Goal: Use online tool/utility: Utilize a website feature to perform a specific function

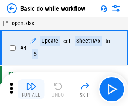
click at [31, 89] on img "button" at bounding box center [31, 86] width 10 height 10
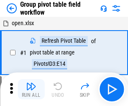
click at [31, 89] on img "button" at bounding box center [31, 86] width 10 height 10
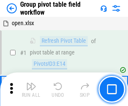
scroll to position [433, 0]
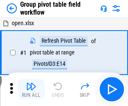
click at [31, 89] on img "button" at bounding box center [31, 86] width 10 height 10
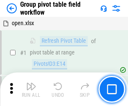
scroll to position [433, 0]
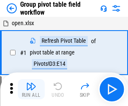
click at [31, 89] on img "button" at bounding box center [31, 86] width 10 height 10
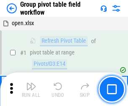
scroll to position [433, 0]
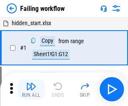
click at [31, 89] on img "button" at bounding box center [31, 86] width 10 height 10
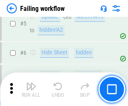
scroll to position [178, 0]
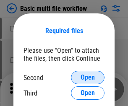
click at [88, 78] on span "Open" at bounding box center [88, 77] width 14 height 7
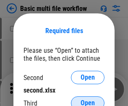
click at [88, 100] on span "Open" at bounding box center [88, 103] width 14 height 7
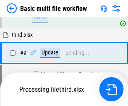
scroll to position [351, 0]
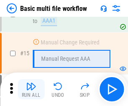
click at [31, 89] on img "button" at bounding box center [31, 86] width 10 height 10
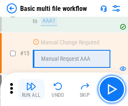
scroll to position [559, 0]
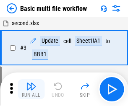
click at [31, 89] on img "button" at bounding box center [31, 86] width 10 height 10
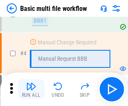
click at [31, 89] on img "button" at bounding box center [31, 86] width 10 height 10
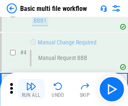
click at [31, 89] on img "button" at bounding box center [31, 86] width 10 height 10
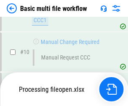
scroll to position [393, 0]
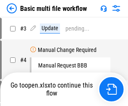
scroll to position [34, 0]
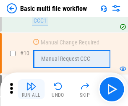
click at [31, 89] on img "button" at bounding box center [31, 86] width 10 height 10
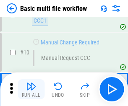
click at [31, 89] on img "button" at bounding box center [31, 86] width 10 height 10
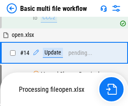
scroll to position [439, 0]
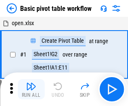
click at [31, 89] on img "button" at bounding box center [31, 86] width 10 height 10
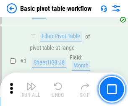
scroll to position [201, 0]
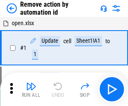
scroll to position [31, 0]
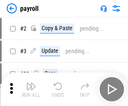
click at [31, 89] on img "button" at bounding box center [31, 86] width 10 height 10
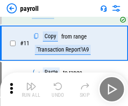
scroll to position [61, 0]
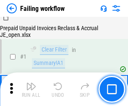
scroll to position [136, 0]
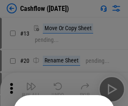
scroll to position [82, 0]
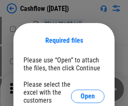
scroll to position [92, 0]
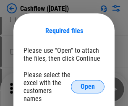
click at [88, 84] on span "Open" at bounding box center [88, 87] width 14 height 7
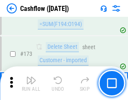
scroll to position [889, 0]
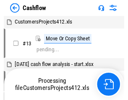
scroll to position [10, 0]
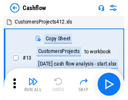
scroll to position [10, 0]
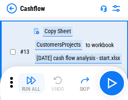
click at [31, 83] on img "button" at bounding box center [31, 80] width 10 height 10
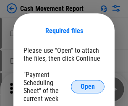
click at [88, 87] on span "Open" at bounding box center [88, 87] width 14 height 7
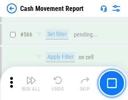
scroll to position [3848, 0]
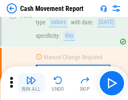
click at [31, 83] on img "button" at bounding box center [31, 80] width 10 height 10
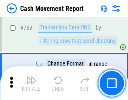
scroll to position [4666, 0]
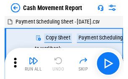
scroll to position [15, 0]
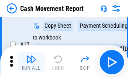
click at [31, 62] on img "button" at bounding box center [31, 59] width 10 height 10
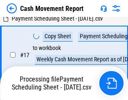
scroll to position [175, 0]
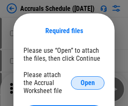
click at [88, 83] on span "Open" at bounding box center [88, 83] width 14 height 7
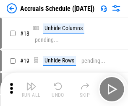
scroll to position [81, 0]
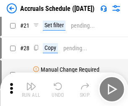
click at [31, 89] on img "button" at bounding box center [31, 86] width 10 height 10
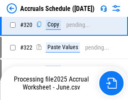
scroll to position [1562, 0]
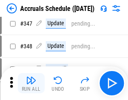
click at [31, 83] on img "button" at bounding box center [31, 80] width 10 height 10
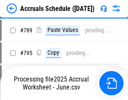
scroll to position [3527, 0]
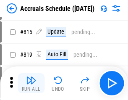
click at [31, 83] on img "button" at bounding box center [31, 80] width 10 height 10
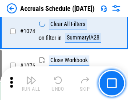
scroll to position [5029, 0]
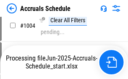
scroll to position [4314, 0]
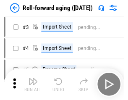
scroll to position [1, 0]
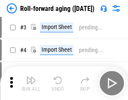
click at [31, 83] on img "button" at bounding box center [31, 80] width 10 height 10
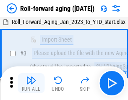
click at [31, 83] on img "button" at bounding box center [31, 80] width 10 height 10
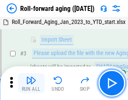
scroll to position [54, 0]
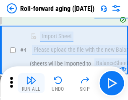
click at [31, 83] on img "button" at bounding box center [31, 80] width 10 height 10
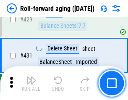
scroll to position [2912, 0]
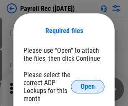
click at [88, 87] on span "Open" at bounding box center [88, 87] width 14 height 7
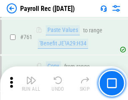
scroll to position [5167, 0]
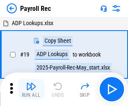
click at [31, 89] on img "button" at bounding box center [31, 86] width 10 height 10
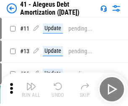
click at [31, 89] on img "button" at bounding box center [31, 86] width 10 height 10
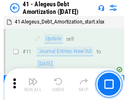
scroll to position [104, 0]
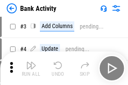
click at [31, 68] on img "button" at bounding box center [31, 65] width 10 height 10
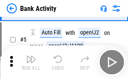
scroll to position [45, 0]
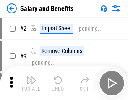
click at [31, 83] on img "button" at bounding box center [31, 80] width 10 height 10
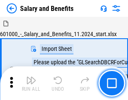
scroll to position [11, 0]
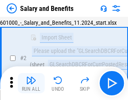
click at [31, 83] on img "button" at bounding box center [31, 80] width 10 height 10
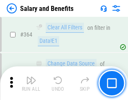
scroll to position [3954, 0]
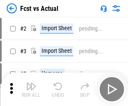
click at [31, 83] on img "button" at bounding box center [31, 86] width 10 height 10
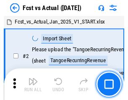
scroll to position [11, 0]
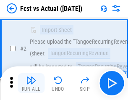
click at [31, 83] on img "button" at bounding box center [31, 80] width 10 height 10
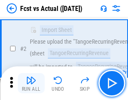
scroll to position [79, 0]
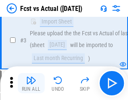
click at [31, 83] on img "button" at bounding box center [31, 80] width 10 height 10
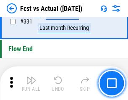
scroll to position [4019, 0]
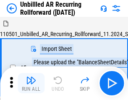
click at [31, 83] on img "button" at bounding box center [31, 80] width 10 height 10
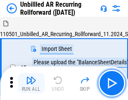
scroll to position [18, 0]
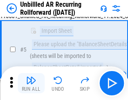
click at [31, 83] on img "button" at bounding box center [31, 80] width 10 height 10
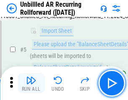
scroll to position [79, 0]
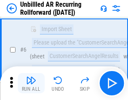
click at [31, 83] on img "button" at bounding box center [31, 80] width 10 height 10
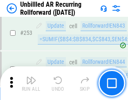
scroll to position [2852, 0]
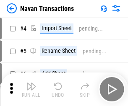
click at [31, 83] on img "button" at bounding box center [31, 86] width 10 height 10
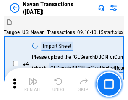
scroll to position [13, 0]
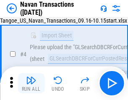
click at [31, 83] on img "button" at bounding box center [31, 80] width 10 height 10
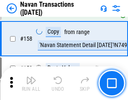
scroll to position [2722, 0]
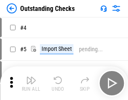
click at [31, 83] on img "button" at bounding box center [31, 80] width 10 height 10
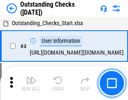
scroll to position [35, 0]
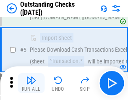
click at [31, 83] on img "button" at bounding box center [31, 80] width 10 height 10
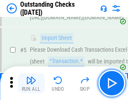
scroll to position [88, 0]
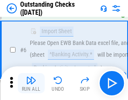
click at [31, 83] on img "button" at bounding box center [31, 80] width 10 height 10
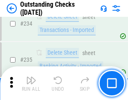
scroll to position [2550, 0]
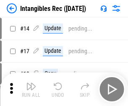
click at [31, 89] on img "button" at bounding box center [31, 86] width 10 height 10
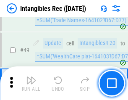
scroll to position [327, 0]
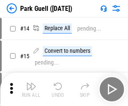
click at [31, 83] on img "button" at bounding box center [31, 86] width 10 height 10
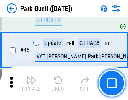
scroll to position [1050, 0]
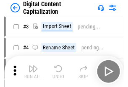
scroll to position [24, 0]
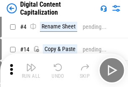
click at [31, 71] on img "button" at bounding box center [31, 68] width 10 height 10
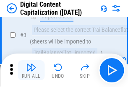
click at [31, 71] on img "button" at bounding box center [31, 68] width 10 height 10
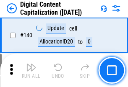
scroll to position [890, 0]
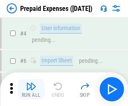
click at [31, 83] on img "button" at bounding box center [31, 86] width 10 height 10
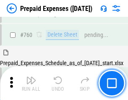
scroll to position [2327, 0]
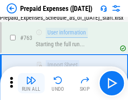
click at [31, 83] on img "button" at bounding box center [31, 80] width 10 height 10
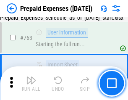
scroll to position [2377, 0]
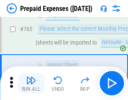
click at [31, 83] on img "button" at bounding box center [31, 80] width 10 height 10
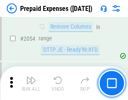
scroll to position [8777, 0]
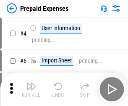
click at [31, 89] on img "button" at bounding box center [31, 86] width 10 height 10
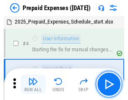
scroll to position [37, 0]
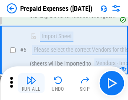
click at [31, 83] on img "button" at bounding box center [31, 80] width 10 height 10
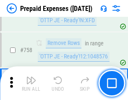
scroll to position [2992, 0]
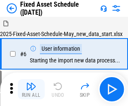
click at [31, 89] on img "button" at bounding box center [31, 86] width 10 height 10
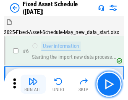
scroll to position [45, 0]
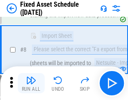
click at [31, 83] on img "button" at bounding box center [31, 80] width 10 height 10
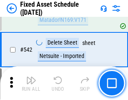
scroll to position [2994, 0]
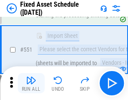
click at [31, 83] on img "button" at bounding box center [31, 80] width 10 height 10
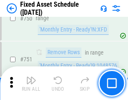
scroll to position [4094, 0]
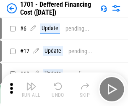
click at [31, 89] on img "button" at bounding box center [31, 86] width 10 height 10
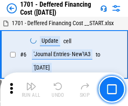
scroll to position [101, 0]
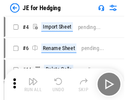
scroll to position [1, 0]
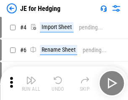
click at [31, 83] on img "button" at bounding box center [31, 80] width 10 height 10
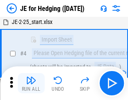
click at [31, 83] on img "button" at bounding box center [31, 80] width 10 height 10
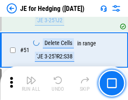
scroll to position [544, 0]
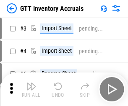
click at [31, 83] on img "button" at bounding box center [31, 86] width 10 height 10
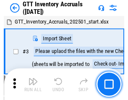
scroll to position [1, 0]
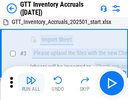
click at [31, 83] on img "button" at bounding box center [31, 80] width 10 height 10
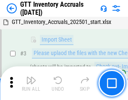
scroll to position [54, 0]
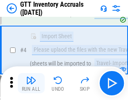
click at [31, 83] on img "button" at bounding box center [31, 80] width 10 height 10
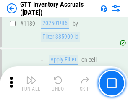
scroll to position [6857, 0]
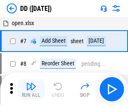
click at [31, 89] on img "button" at bounding box center [31, 86] width 10 height 10
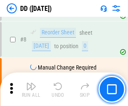
scroll to position [81, 0]
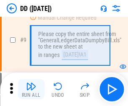
click at [31, 89] on img "button" at bounding box center [31, 86] width 10 height 10
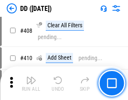
scroll to position [3757, 0]
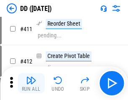
click at [31, 83] on img "button" at bounding box center [31, 80] width 10 height 10
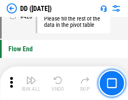
scroll to position [4019, 0]
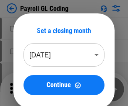
click at [31, 89] on img "button" at bounding box center [31, 86] width 10 height 10
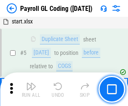
scroll to position [101, 0]
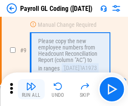
click at [31, 89] on img "button" at bounding box center [31, 86] width 10 height 10
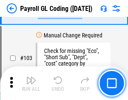
scroll to position [1970, 0]
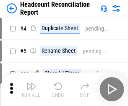
click at [31, 89] on img "button" at bounding box center [31, 86] width 10 height 10
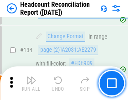
scroll to position [1009, 0]
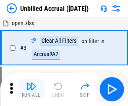
click at [31, 89] on img "button" at bounding box center [31, 86] width 10 height 10
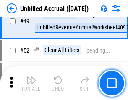
scroll to position [762, 0]
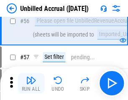
click at [31, 83] on img "button" at bounding box center [31, 80] width 10 height 10
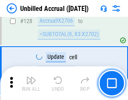
scroll to position [2501, 0]
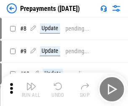
click at [31, 89] on img "button" at bounding box center [31, 86] width 10 height 10
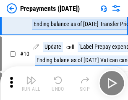
scroll to position [52, 0]
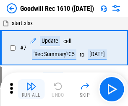
click at [31, 89] on img "button" at bounding box center [31, 86] width 10 height 10
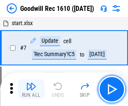
scroll to position [144, 0]
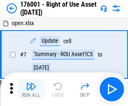
click at [31, 89] on img "button" at bounding box center [31, 86] width 10 height 10
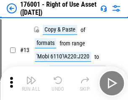
scroll to position [54, 0]
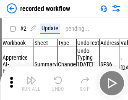
click at [31, 83] on img "button" at bounding box center [31, 80] width 10 height 10
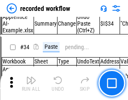
scroll to position [2624, 0]
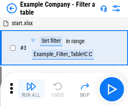
click at [31, 89] on img "button" at bounding box center [31, 86] width 10 height 10
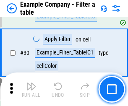
scroll to position [768, 0]
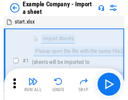
scroll to position [13, 0]
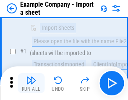
click at [31, 83] on img "button" at bounding box center [31, 80] width 10 height 10
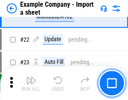
scroll to position [186, 0]
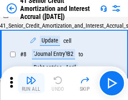
click at [31, 83] on img "button" at bounding box center [31, 80] width 10 height 10
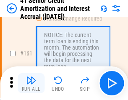
click at [31, 83] on img "button" at bounding box center [31, 80] width 10 height 10
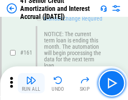
scroll to position [898, 0]
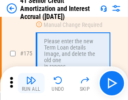
click at [31, 83] on img "button" at bounding box center [31, 80] width 10 height 10
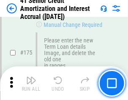
scroll to position [983, 0]
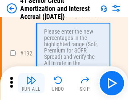
click at [31, 83] on img "button" at bounding box center [31, 80] width 10 height 10
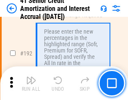
scroll to position [1071, 0]
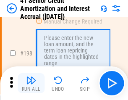
click at [31, 83] on img "button" at bounding box center [31, 80] width 10 height 10
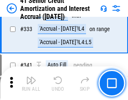
scroll to position [2145, 0]
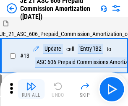
click at [31, 83] on img "button" at bounding box center [31, 86] width 10 height 10
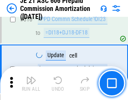
scroll to position [1568, 0]
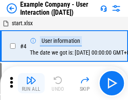
click at [31, 83] on img "button" at bounding box center [31, 80] width 10 height 10
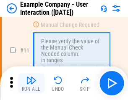
click at [31, 83] on img "button" at bounding box center [31, 80] width 10 height 10
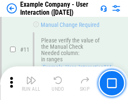
scroll to position [182, 0]
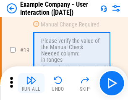
click at [31, 83] on img "button" at bounding box center [31, 80] width 10 height 10
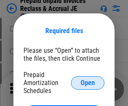
click at [88, 83] on span "Open" at bounding box center [88, 83] width 14 height 7
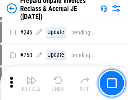
scroll to position [1134, 0]
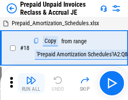
click at [31, 83] on img "button" at bounding box center [31, 80] width 10 height 10
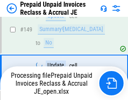
scroll to position [731, 0]
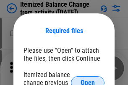
click at [88, 80] on span "Open" at bounding box center [88, 83] width 14 height 7
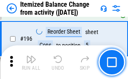
scroll to position [1616, 0]
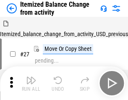
scroll to position [13, 0]
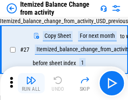
click at [31, 83] on img "button" at bounding box center [31, 80] width 10 height 10
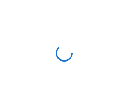
scroll to position [4, 0]
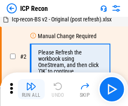
click at [31, 89] on img "button" at bounding box center [31, 86] width 10 height 10
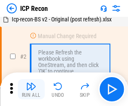
click at [31, 89] on img "button" at bounding box center [31, 86] width 10 height 10
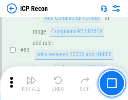
scroll to position [823, 0]
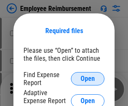
click at [88, 79] on span "Open" at bounding box center [88, 79] width 14 height 7
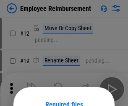
scroll to position [74, 0]
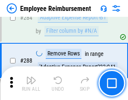
scroll to position [2282, 0]
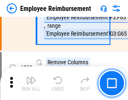
click at [31, 83] on img "button" at bounding box center [31, 80] width 10 height 10
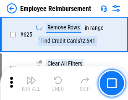
scroll to position [5027, 0]
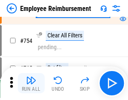
click at [31, 83] on img "button" at bounding box center [31, 80] width 10 height 10
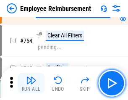
click at [31, 83] on img "button" at bounding box center [31, 80] width 10 height 10
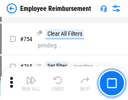
scroll to position [5891, 0]
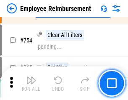
click at [31, 83] on img "button" at bounding box center [31, 80] width 10 height 10
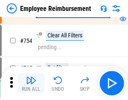
click at [31, 83] on img "button" at bounding box center [31, 80] width 10 height 10
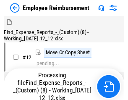
scroll to position [29, 0]
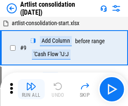
click at [31, 89] on img "button" at bounding box center [31, 86] width 10 height 10
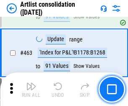
scroll to position [3677, 0]
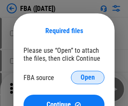
click at [88, 78] on span "Open" at bounding box center [88, 77] width 14 height 7
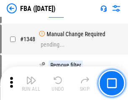
scroll to position [8883, 0]
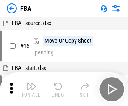
scroll to position [8, 0]
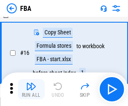
click at [31, 89] on img "button" at bounding box center [31, 86] width 10 height 10
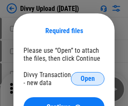
click at [88, 79] on span "Open" at bounding box center [88, 79] width 14 height 7
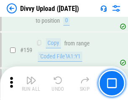
scroll to position [870, 0]
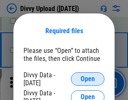
click at [88, 79] on span "Open" at bounding box center [88, 79] width 14 height 7
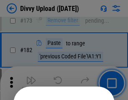
scroll to position [943, 0]
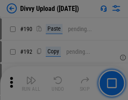
scroll to position [1060, 0]
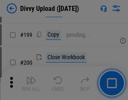
scroll to position [1221, 0]
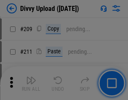
scroll to position [1426, 0]
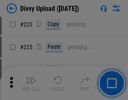
scroll to position [1676, 0]
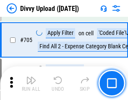
scroll to position [5744, 0]
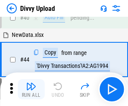
click at [31, 89] on img "button" at bounding box center [31, 86] width 10 height 10
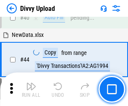
scroll to position [92, 0]
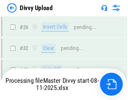
scroll to position [870, 0]
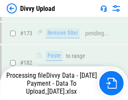
scroll to position [946, 0]
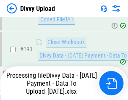
scroll to position [1131, 0]
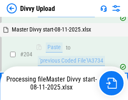
scroll to position [1401, 0]
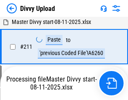
scroll to position [1680, 0]
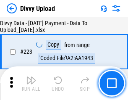
scroll to position [1914, 0]
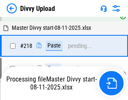
scroll to position [1808, 0]
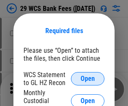
click at [88, 79] on span "Open" at bounding box center [88, 79] width 14 height 7
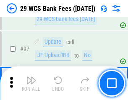
scroll to position [818, 0]
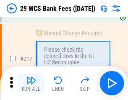
click at [31, 83] on img "button" at bounding box center [31, 80] width 10 height 10
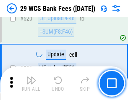
scroll to position [4333, 0]
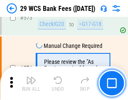
click at [31, 83] on img "button" at bounding box center [31, 80] width 10 height 10
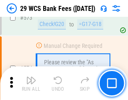
scroll to position [4650, 0]
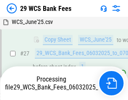
scroll to position [168, 0]
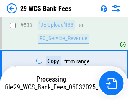
scroll to position [4591, 0]
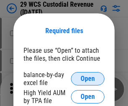
click at [88, 79] on span "Open" at bounding box center [88, 79] width 14 height 7
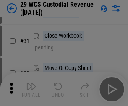
scroll to position [180, 0]
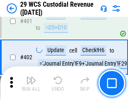
scroll to position [3889, 0]
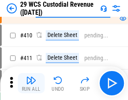
click at [31, 83] on img "button" at bounding box center [31, 80] width 10 height 10
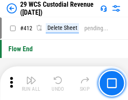
scroll to position [4010, 0]
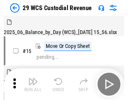
scroll to position [20, 0]
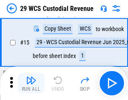
click at [31, 83] on img "button" at bounding box center [31, 80] width 10 height 10
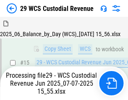
scroll to position [190, 0]
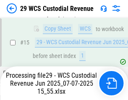
scroll to position [190, 0]
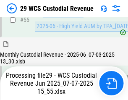
scroll to position [834, 0]
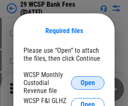
click at [88, 83] on span "Open" at bounding box center [88, 83] width 14 height 7
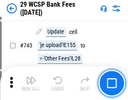
scroll to position [4231, 0]
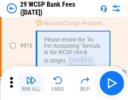
click at [31, 83] on img "button" at bounding box center [31, 80] width 10 height 10
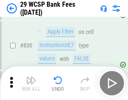
scroll to position [5327, 0]
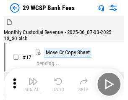
scroll to position [20, 0]
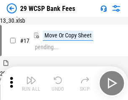
click at [31, 83] on img "button" at bounding box center [31, 80] width 10 height 10
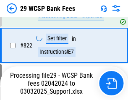
scroll to position [5212, 0]
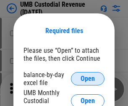
click at [88, 79] on span "Open" at bounding box center [88, 79] width 14 height 7
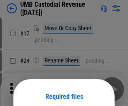
scroll to position [66, 0]
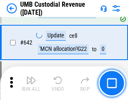
scroll to position [4349, 0]
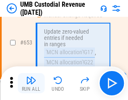
click at [31, 83] on img "button" at bounding box center [31, 80] width 10 height 10
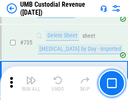
scroll to position [5134, 0]
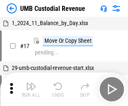
scroll to position [6, 0]
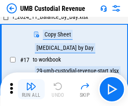
click at [31, 89] on img "button" at bounding box center [31, 86] width 10 height 10
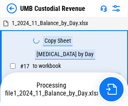
scroll to position [6, 0]
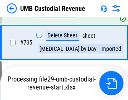
scroll to position [5115, 0]
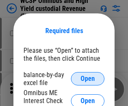
click at [88, 79] on span "Open" at bounding box center [88, 79] width 14 height 7
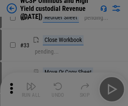
scroll to position [192, 0]
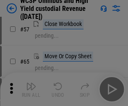
scroll to position [366, 0]
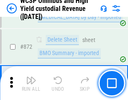
scroll to position [7106, 0]
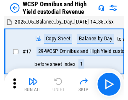
scroll to position [5, 0]
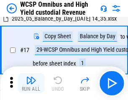
click at [31, 83] on img "button" at bounding box center [31, 80] width 10 height 10
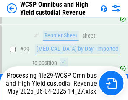
scroll to position [175, 0]
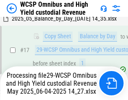
scroll to position [175, 0]
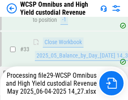
scroll to position [416, 0]
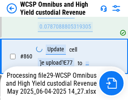
scroll to position [7087, 0]
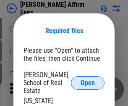
click at [88, 80] on span "Open" at bounding box center [88, 83] width 14 height 7
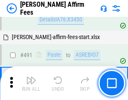
scroll to position [2283, 0]
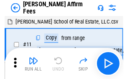
scroll to position [8, 0]
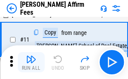
click at [31, 62] on img "button" at bounding box center [31, 59] width 10 height 10
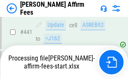
scroll to position [2202, 0]
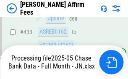
scroll to position [2215, 0]
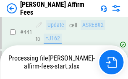
scroll to position [2202, 0]
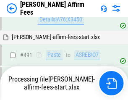
scroll to position [2283, 0]
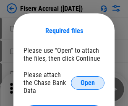
click at [88, 80] on span "Open" at bounding box center [88, 83] width 14 height 7
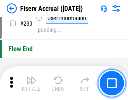
scroll to position [2661, 0]
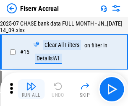
click at [31, 89] on img "button" at bounding box center [31, 86] width 10 height 10
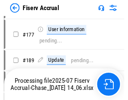
scroll to position [2158, 0]
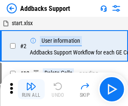
click at [31, 83] on img "button" at bounding box center [31, 86] width 10 height 10
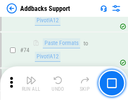
scroll to position [611, 0]
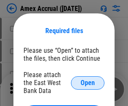
click at [88, 83] on span "Open" at bounding box center [88, 83] width 14 height 7
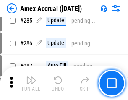
scroll to position [2299, 0]
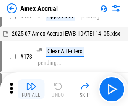
click at [31, 89] on img "button" at bounding box center [31, 86] width 10 height 10
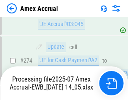
scroll to position [2448, 0]
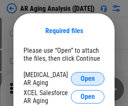
click at [88, 78] on span "Open" at bounding box center [88, 79] width 14 height 7
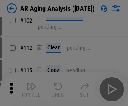
scroll to position [115, 0]
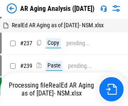
scroll to position [8, 0]
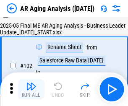
click at [31, 89] on img "button" at bounding box center [31, 86] width 10 height 10
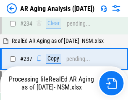
scroll to position [1302, 0]
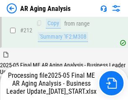
scroll to position [1292, 0]
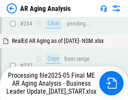
scroll to position [1327, 0]
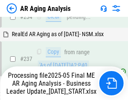
scroll to position [1327, 0]
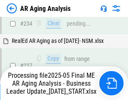
scroll to position [1292, 0]
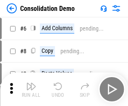
click at [31, 89] on img "button" at bounding box center [31, 86] width 10 height 10
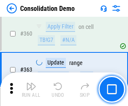
scroll to position [2814, 0]
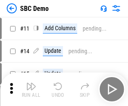
click at [31, 89] on img "button" at bounding box center [31, 86] width 10 height 10
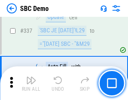
scroll to position [2209, 0]
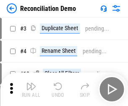
click at [31, 89] on img "button" at bounding box center [31, 86] width 10 height 10
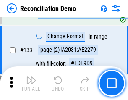
scroll to position [997, 0]
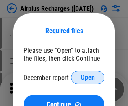
click at [88, 78] on span "Open" at bounding box center [88, 77] width 14 height 7
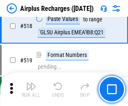
scroll to position [3613, 0]
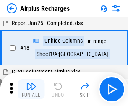
click at [31, 89] on img "button" at bounding box center [31, 86] width 10 height 10
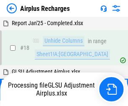
scroll to position [37, 0]
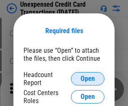
click at [88, 79] on span "Open" at bounding box center [88, 79] width 14 height 7
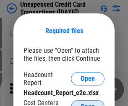
click at [88, 104] on span "Open" at bounding box center [88, 107] width 14 height 7
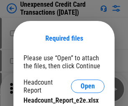
scroll to position [8, 0]
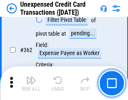
scroll to position [2159, 0]
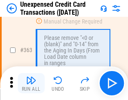
click at [31, 83] on img "button" at bounding box center [31, 80] width 10 height 10
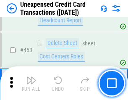
scroll to position [2864, 0]
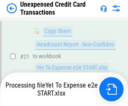
scroll to position [136, 0]
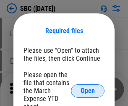
click at [88, 91] on span "Open" at bounding box center [88, 91] width 14 height 7
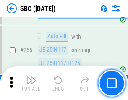
scroll to position [1641, 0]
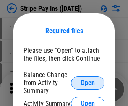
click at [88, 83] on span "Open" at bounding box center [88, 83] width 14 height 7
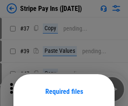
scroll to position [61, 0]
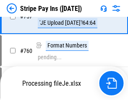
scroll to position [4421, 0]
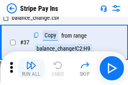
click at [31, 68] on img "button" at bounding box center [31, 65] width 10 height 10
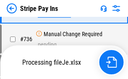
scroll to position [4403, 0]
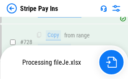
scroll to position [4403, 0]
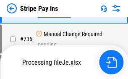
scroll to position [4403, 0]
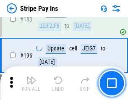
scroll to position [1137, 0]
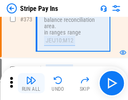
click at [31, 83] on img "button" at bounding box center [31, 80] width 10 height 10
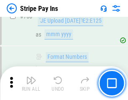
scroll to position [4392, 0]
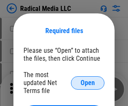
click at [88, 83] on span "Open" at bounding box center [88, 83] width 14 height 7
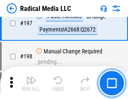
scroll to position [1942, 0]
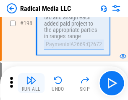
click at [31, 83] on img "button" at bounding box center [31, 80] width 10 height 10
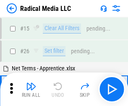
scroll to position [47, 0]
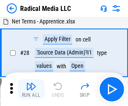
click at [31, 89] on img "button" at bounding box center [31, 86] width 10 height 10
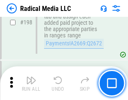
scroll to position [2105, 0]
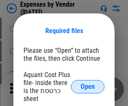
click at [88, 87] on span "Open" at bounding box center [88, 87] width 14 height 7
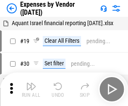
click at [31, 89] on img "button" at bounding box center [31, 86] width 10 height 10
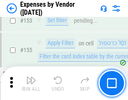
scroll to position [619, 0]
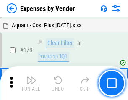
scroll to position [655, 0]
